Goal: Register for event/course

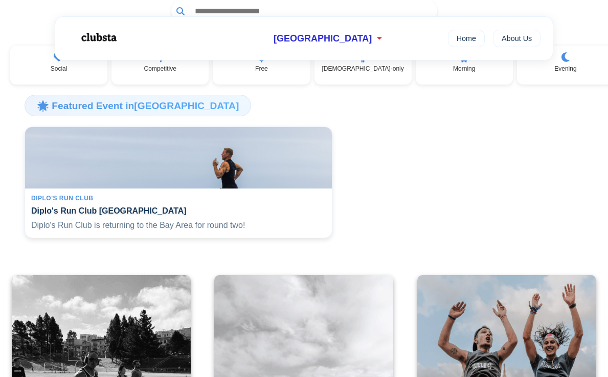
scroll to position [149, 0]
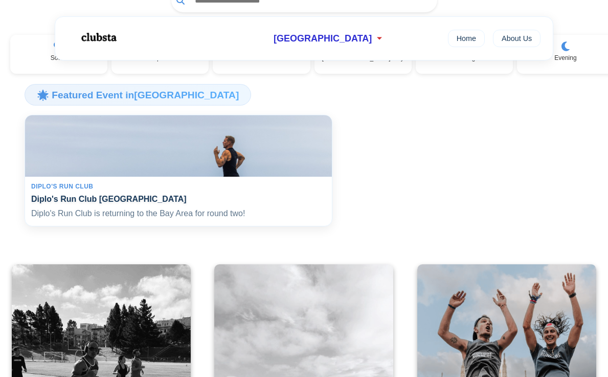
click at [131, 200] on h4 "Diplo's Run Club [GEOGRAPHIC_DATA]" at bounding box center [178, 199] width 295 height 10
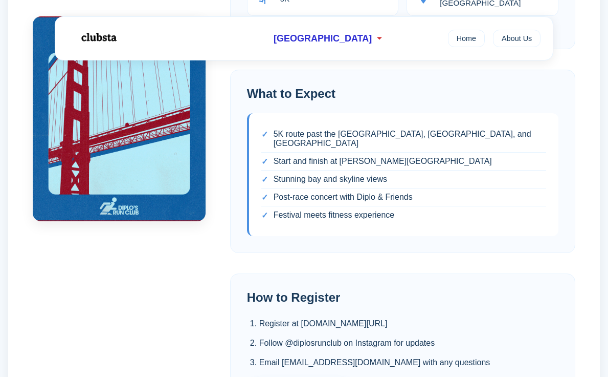
scroll to position [422, 0]
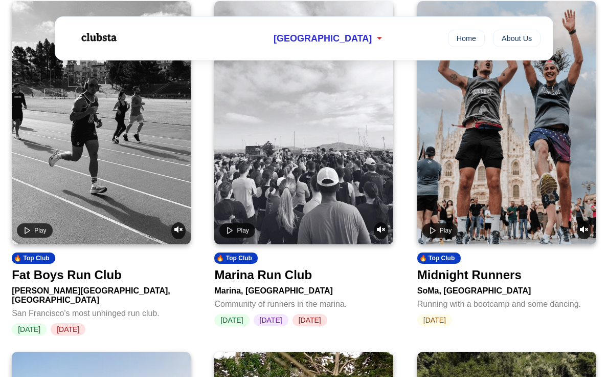
scroll to position [414, 0]
